Goal: Information Seeking & Learning: Learn about a topic

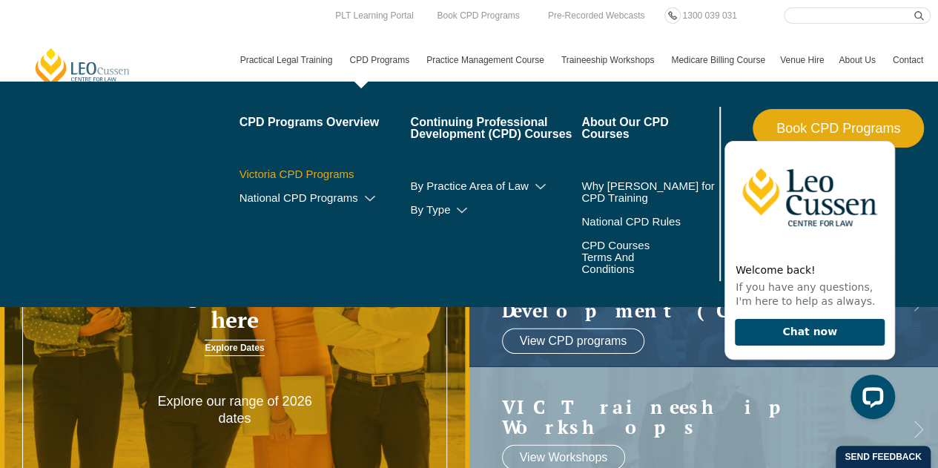
click at [335, 177] on link "Victoria CPD Programs" at bounding box center [324, 174] width 171 height 12
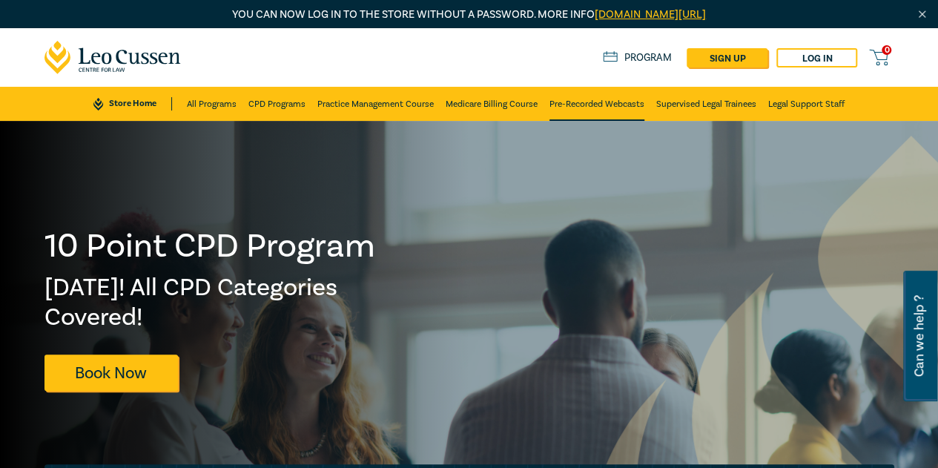
click at [595, 110] on link "Pre-Recorded Webcasts" at bounding box center [596, 104] width 95 height 34
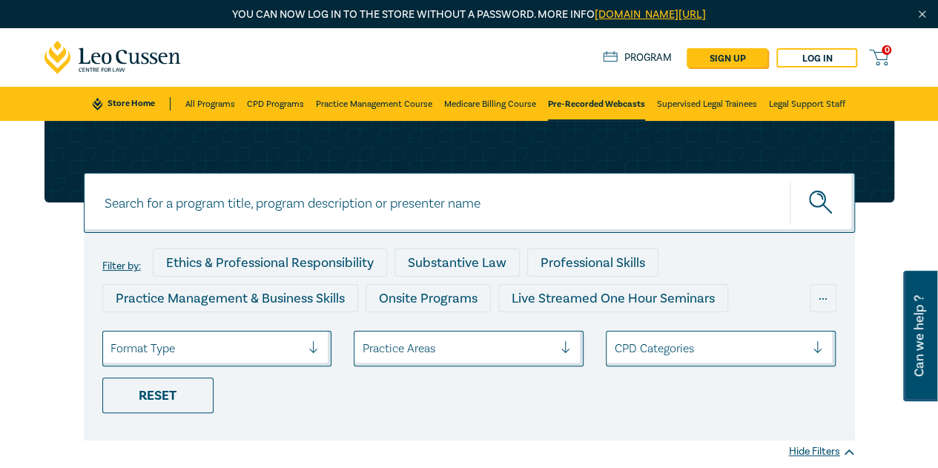
click at [307, 201] on input at bounding box center [469, 203] width 771 height 60
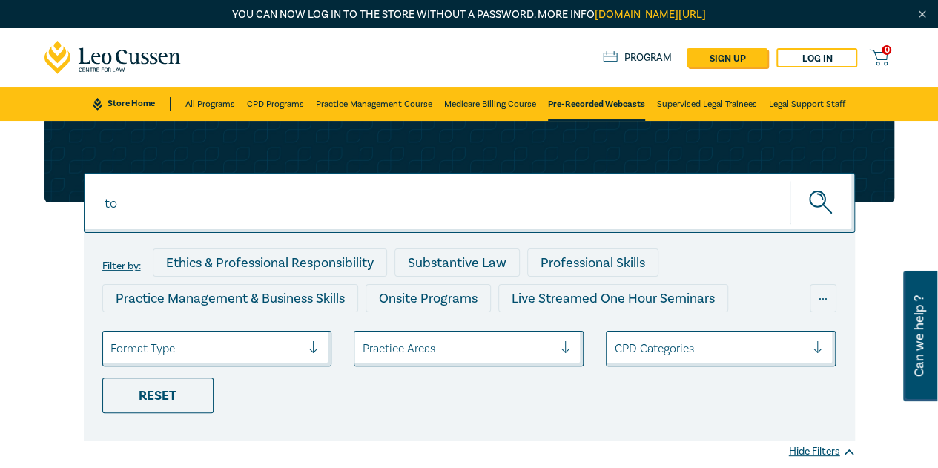
type input "t"
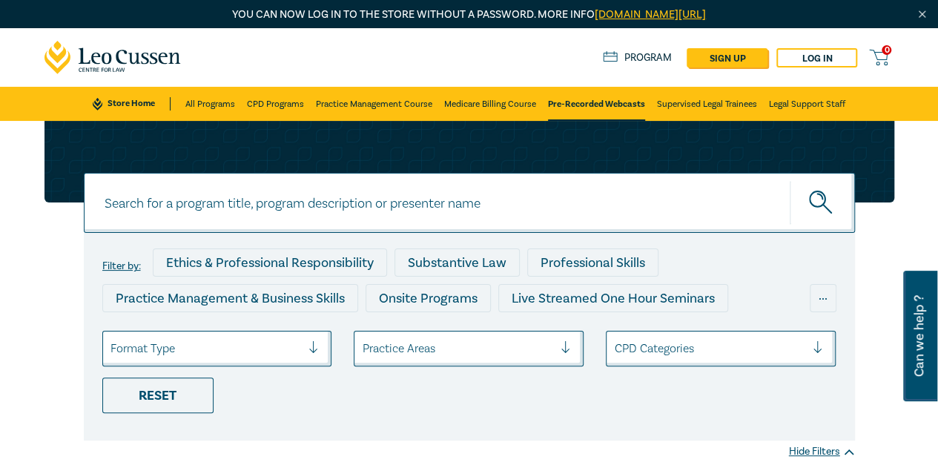
type input "c"
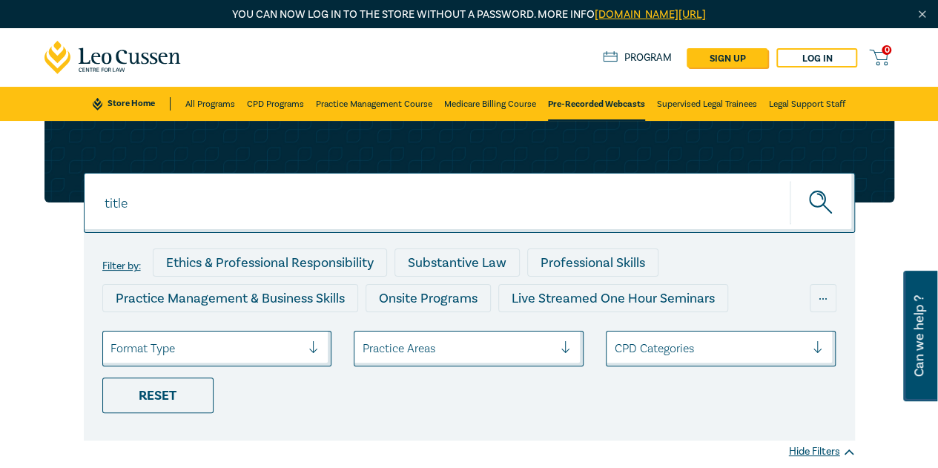
click at [827, 202] on icon "submit" at bounding box center [822, 204] width 26 height 26
click at [148, 205] on input "title" at bounding box center [469, 203] width 771 height 60
drag, startPoint x: 150, startPoint y: 201, endPoint x: 31, endPoint y: 200, distance: 118.6
click at [31, 200] on div "title title title Filter by: Ethics & Professional Responsibility Substantive L…" at bounding box center [469, 299] width 938 height 357
type input "torrens"
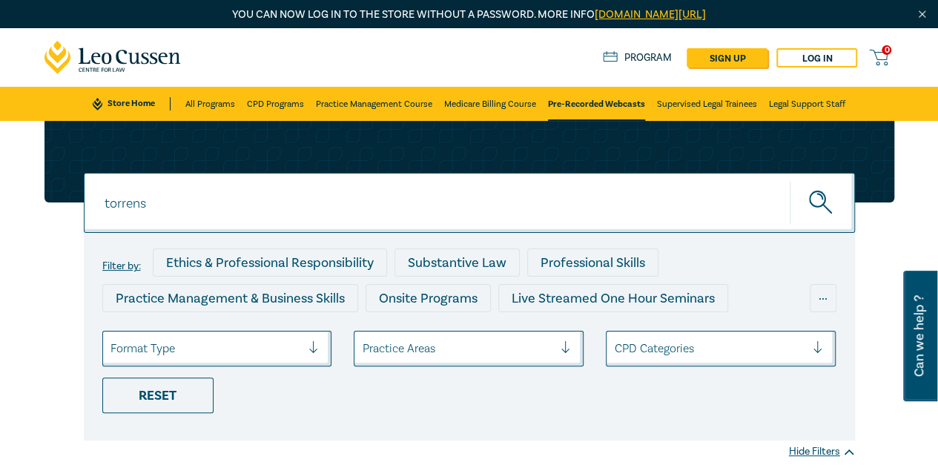
click at [790, 180] on button "submit" at bounding box center [822, 202] width 65 height 45
click at [817, 207] on circle "submit" at bounding box center [818, 199] width 16 height 16
